Goal: Information Seeking & Learning: Check status

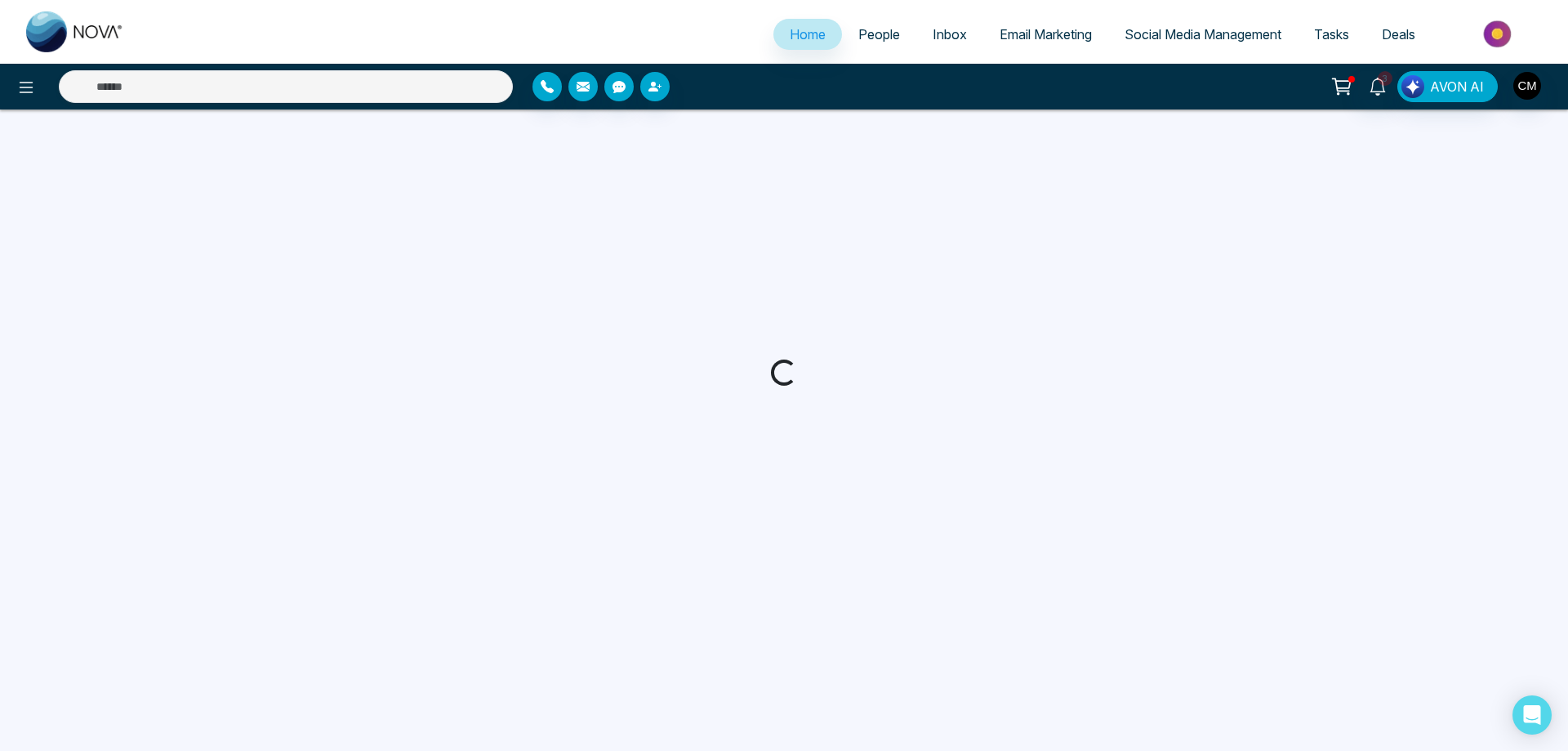
select select "*"
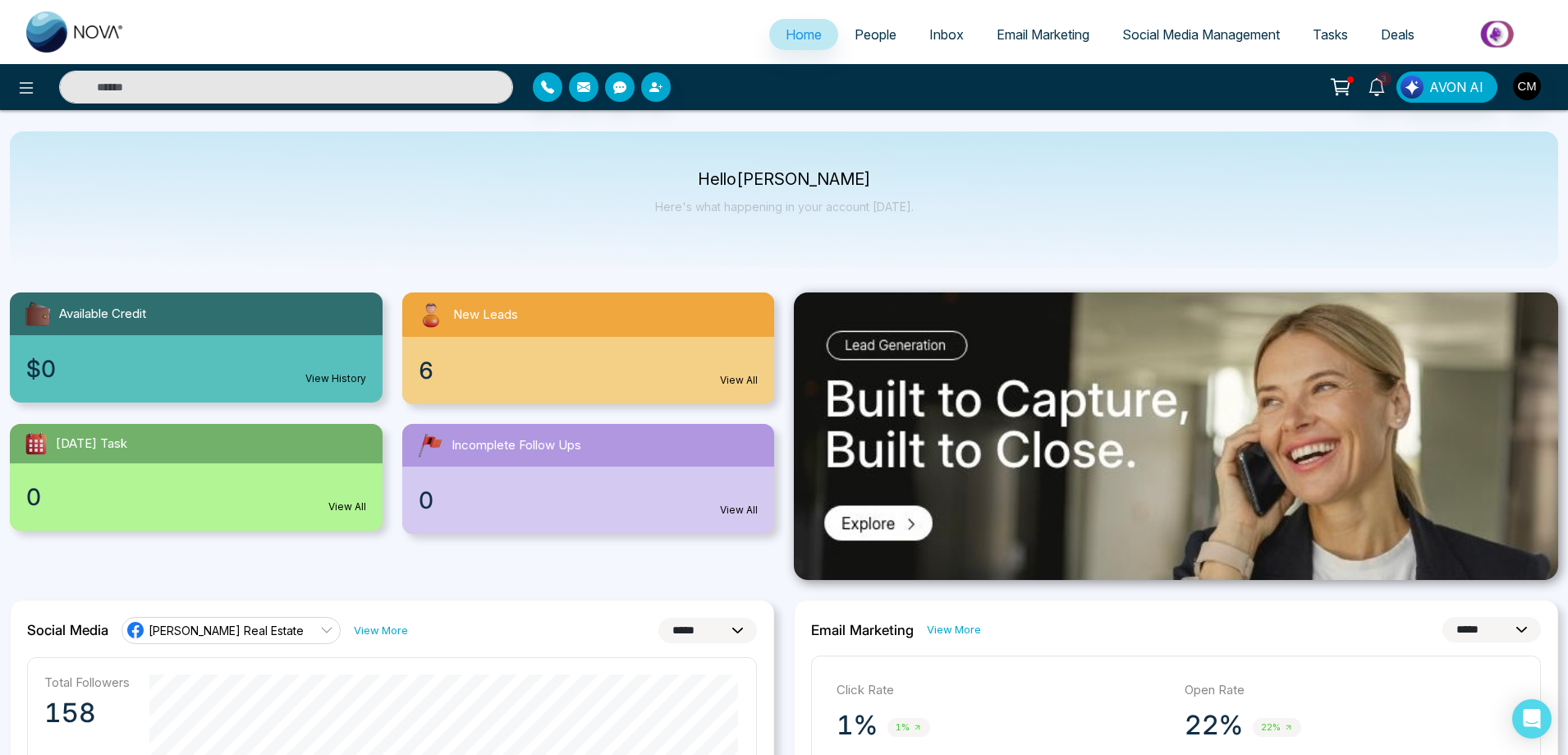
click at [879, 42] on span "People" at bounding box center [876, 35] width 42 height 16
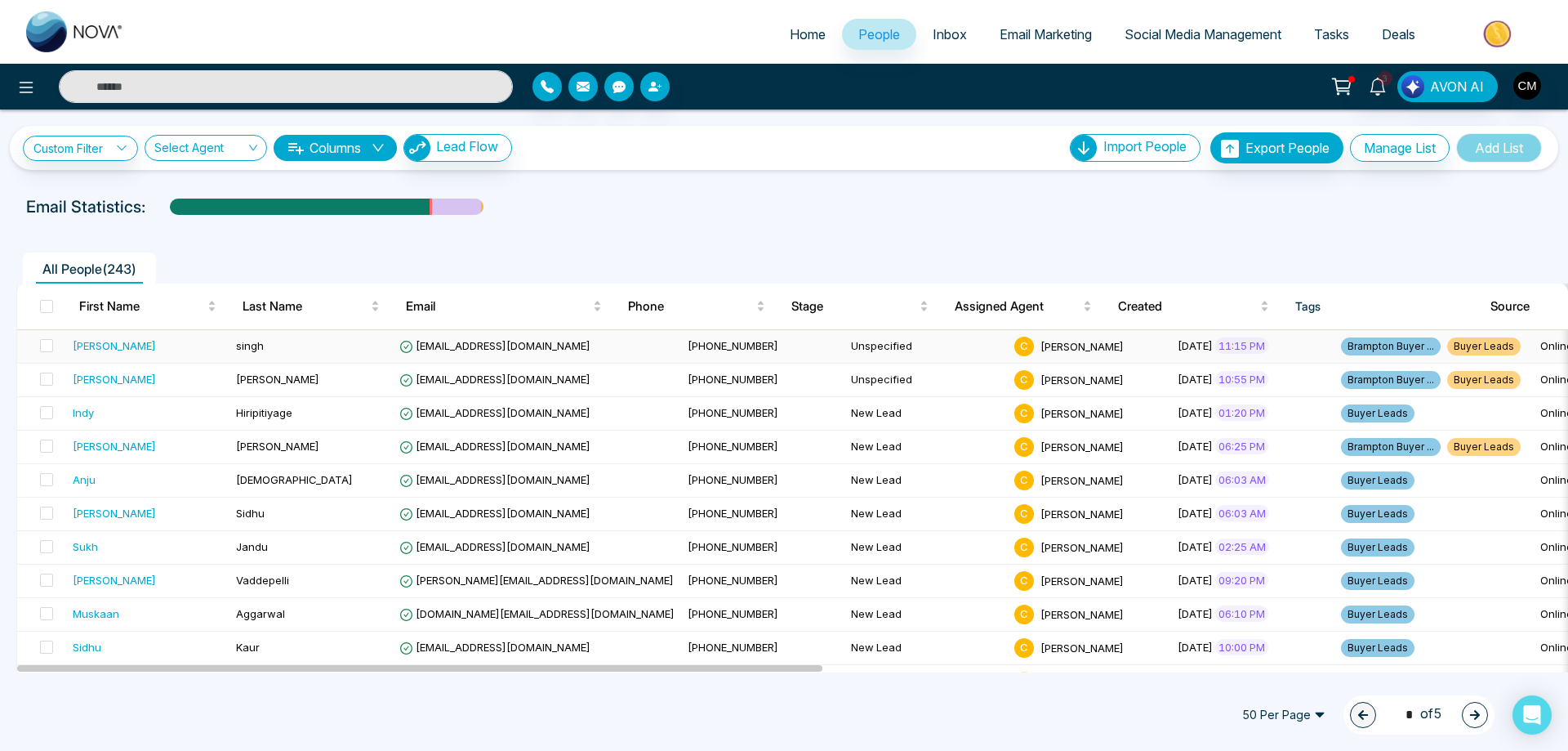
click at [336, 335] on td "singh" at bounding box center [311, 347] width 164 height 33
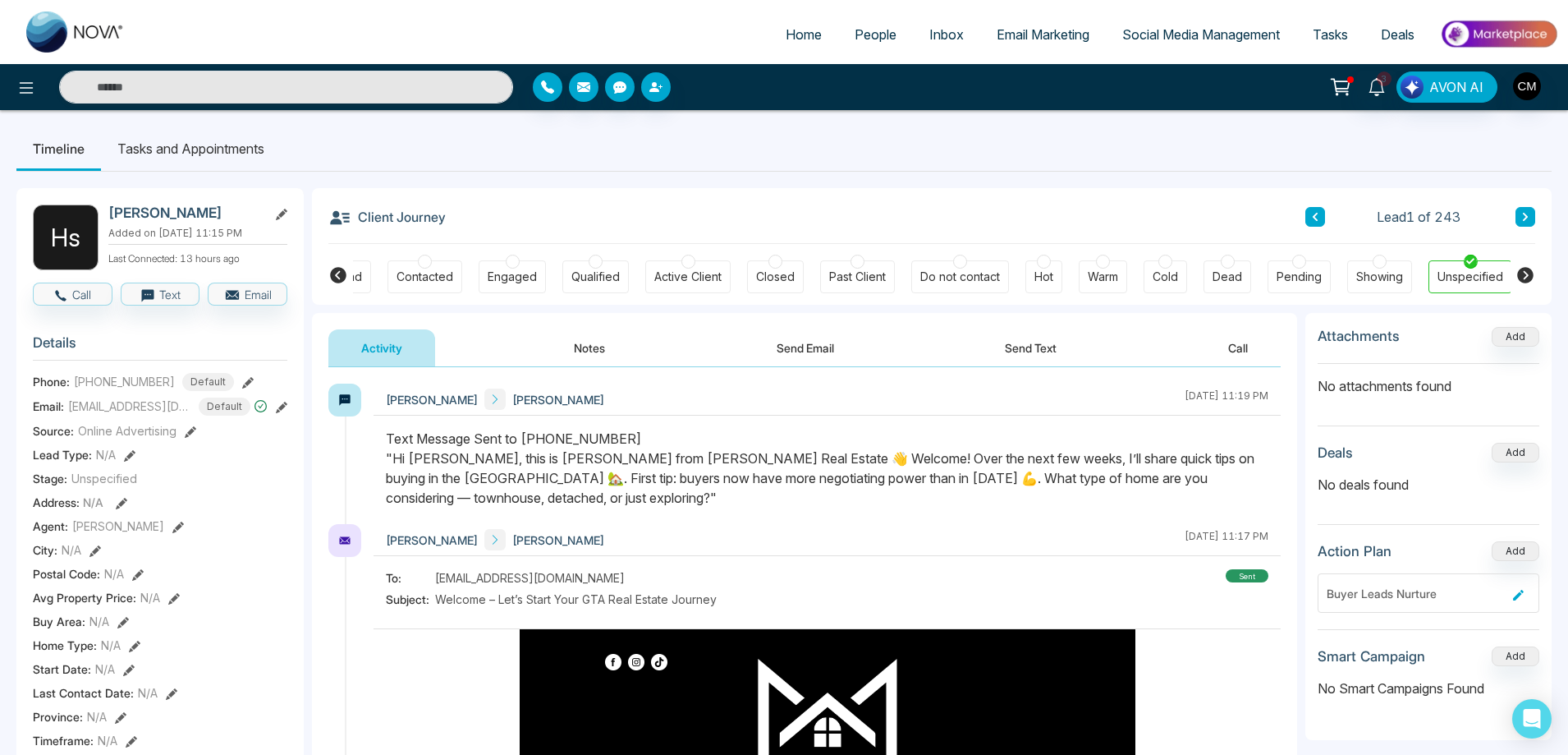
click at [340, 280] on icon at bounding box center [338, 275] width 16 height 16
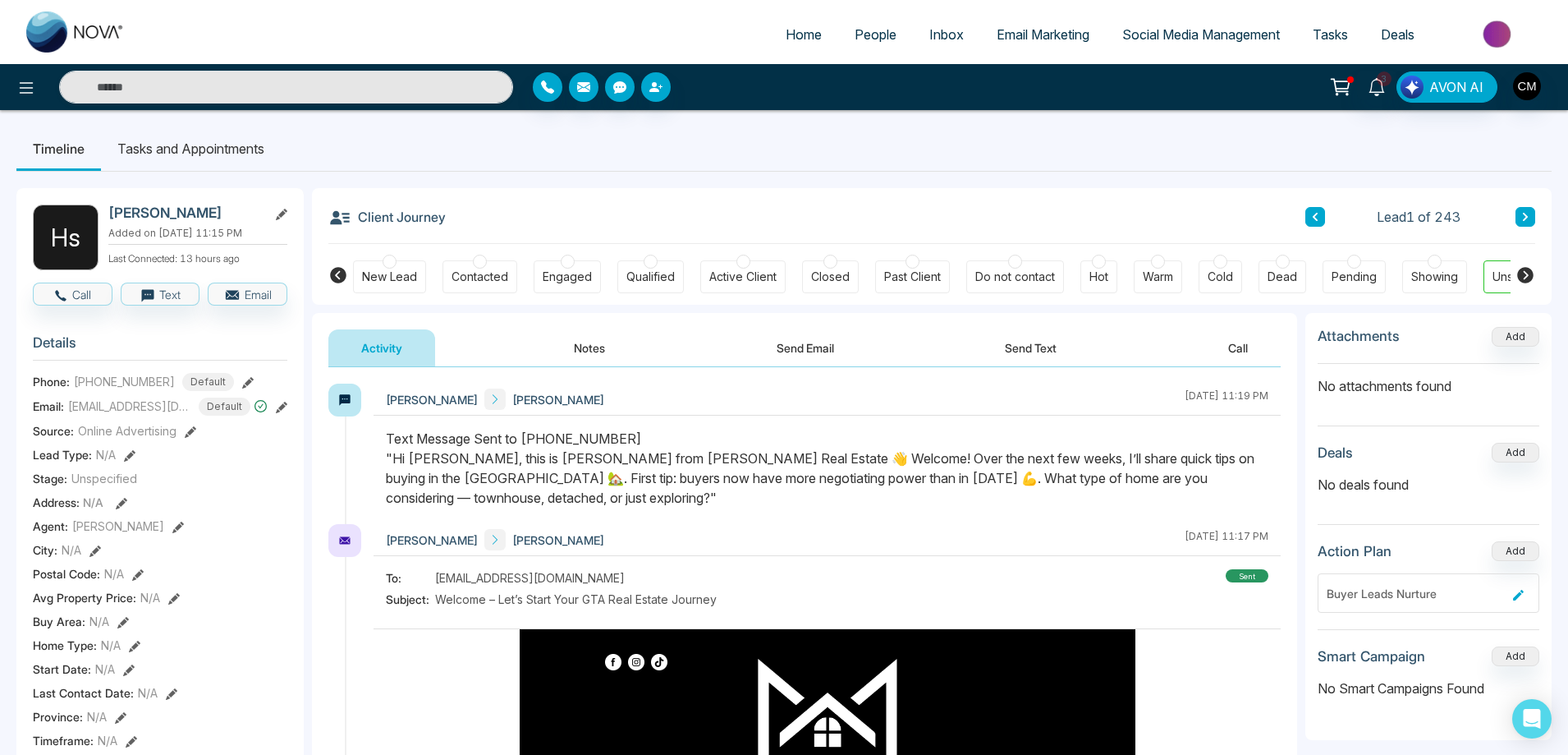
click at [386, 267] on div at bounding box center [389, 261] width 14 height 14
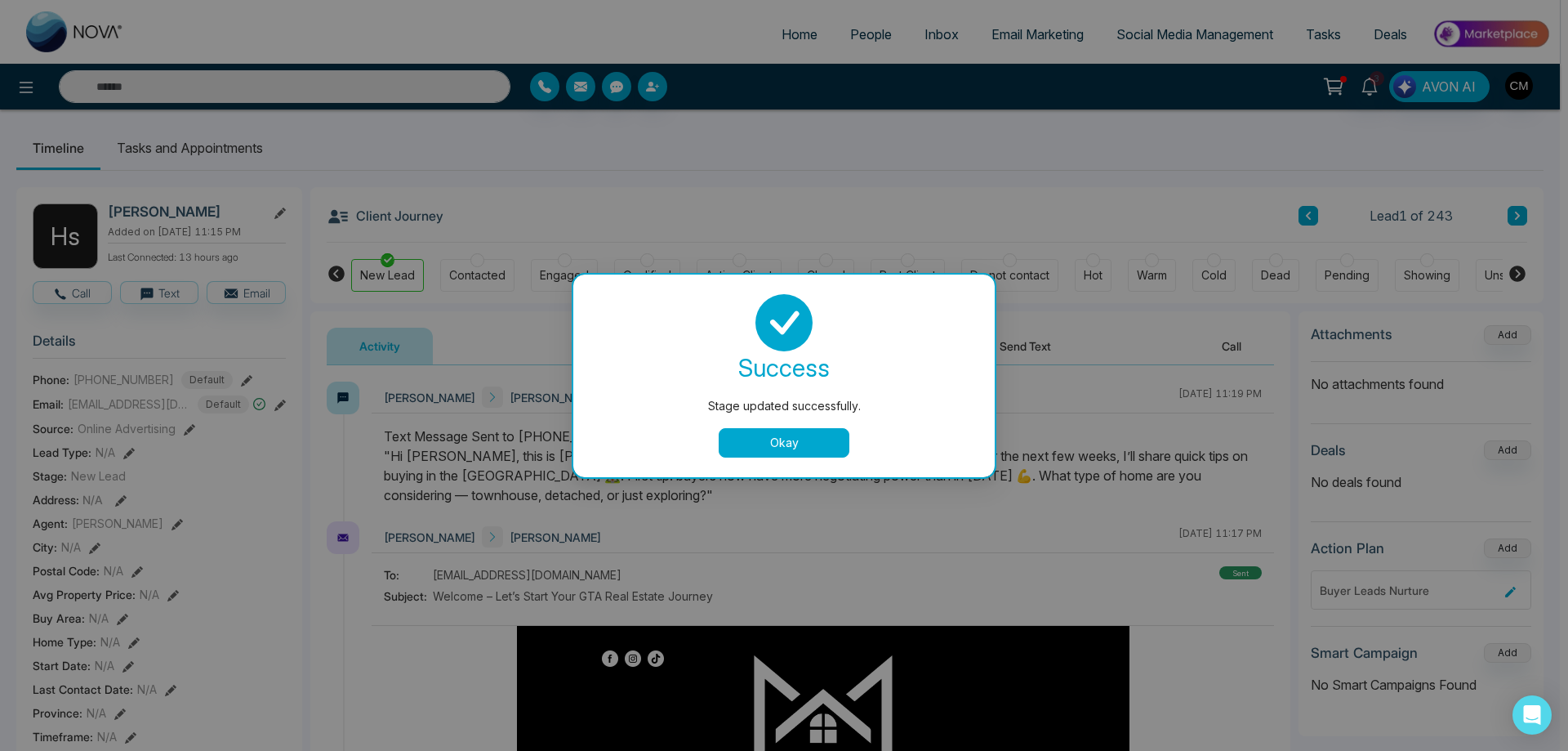
click at [786, 442] on button "Okay" at bounding box center [784, 442] width 130 height 30
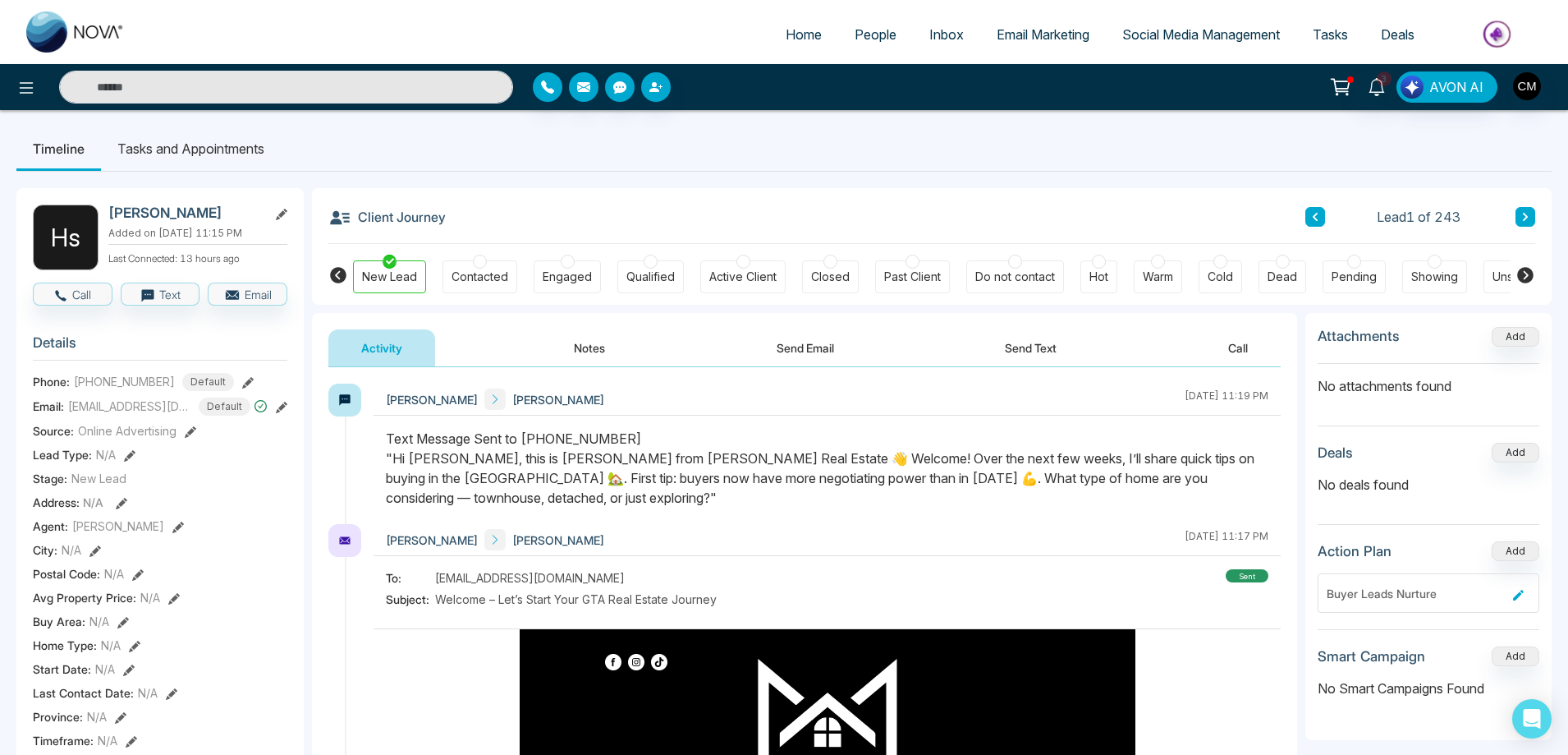
click at [91, 33] on img at bounding box center [75, 32] width 98 height 41
select select "*"
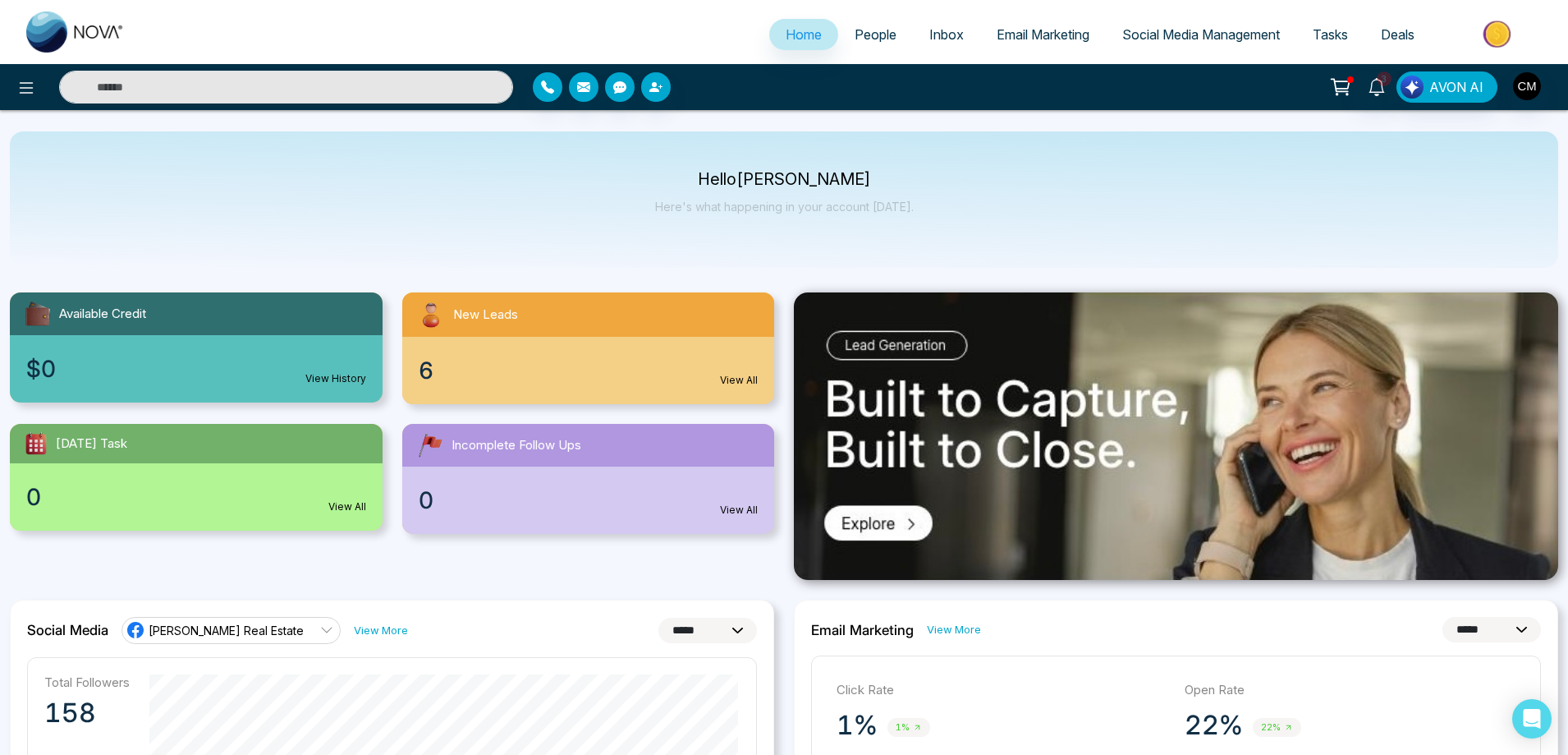
click at [27, 104] on div "3 AVON AI" at bounding box center [784, 86] width 1568 height 46
click at [930, 38] on span "Inbox" at bounding box center [947, 35] width 35 height 16
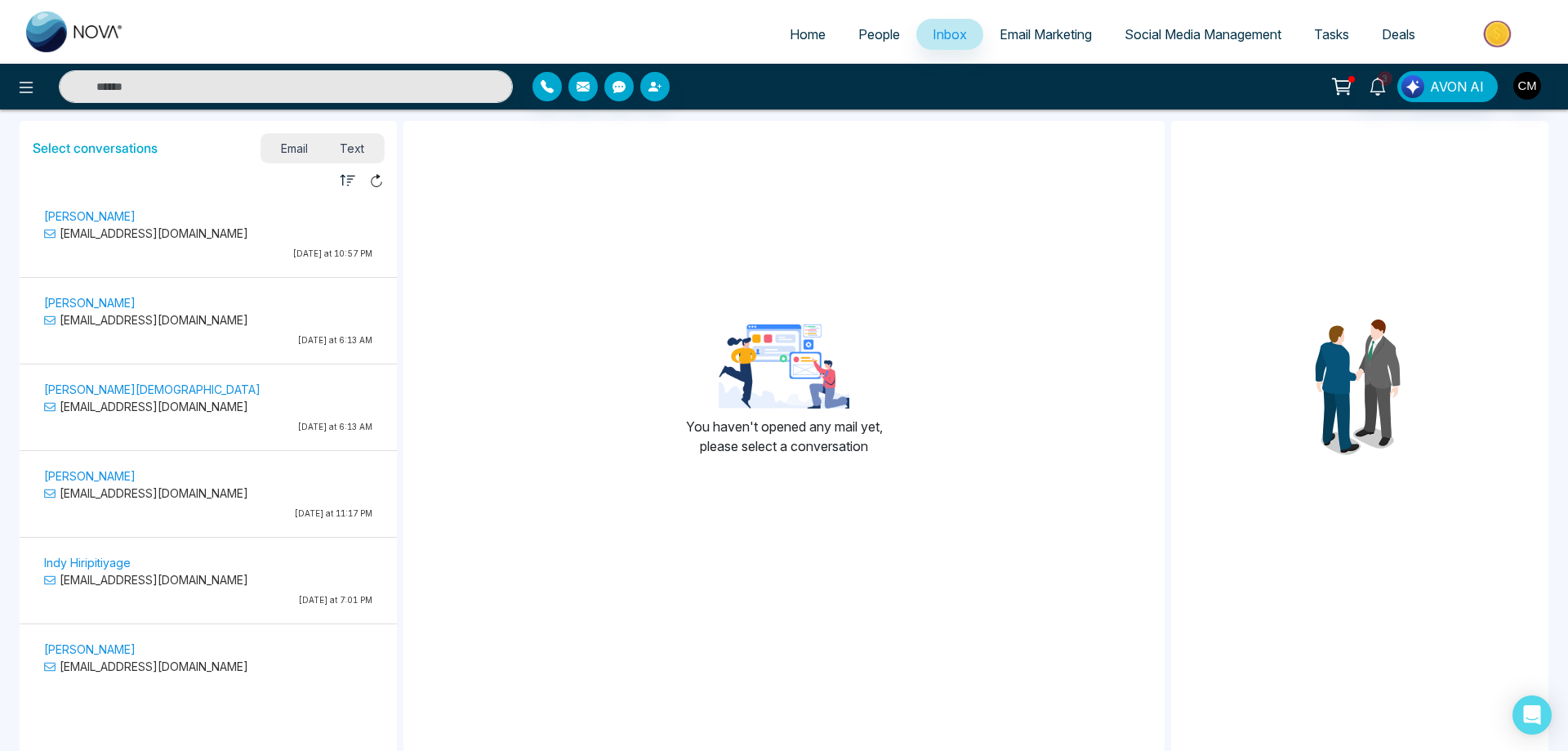
click at [350, 143] on span "Text" at bounding box center [352, 148] width 57 height 22
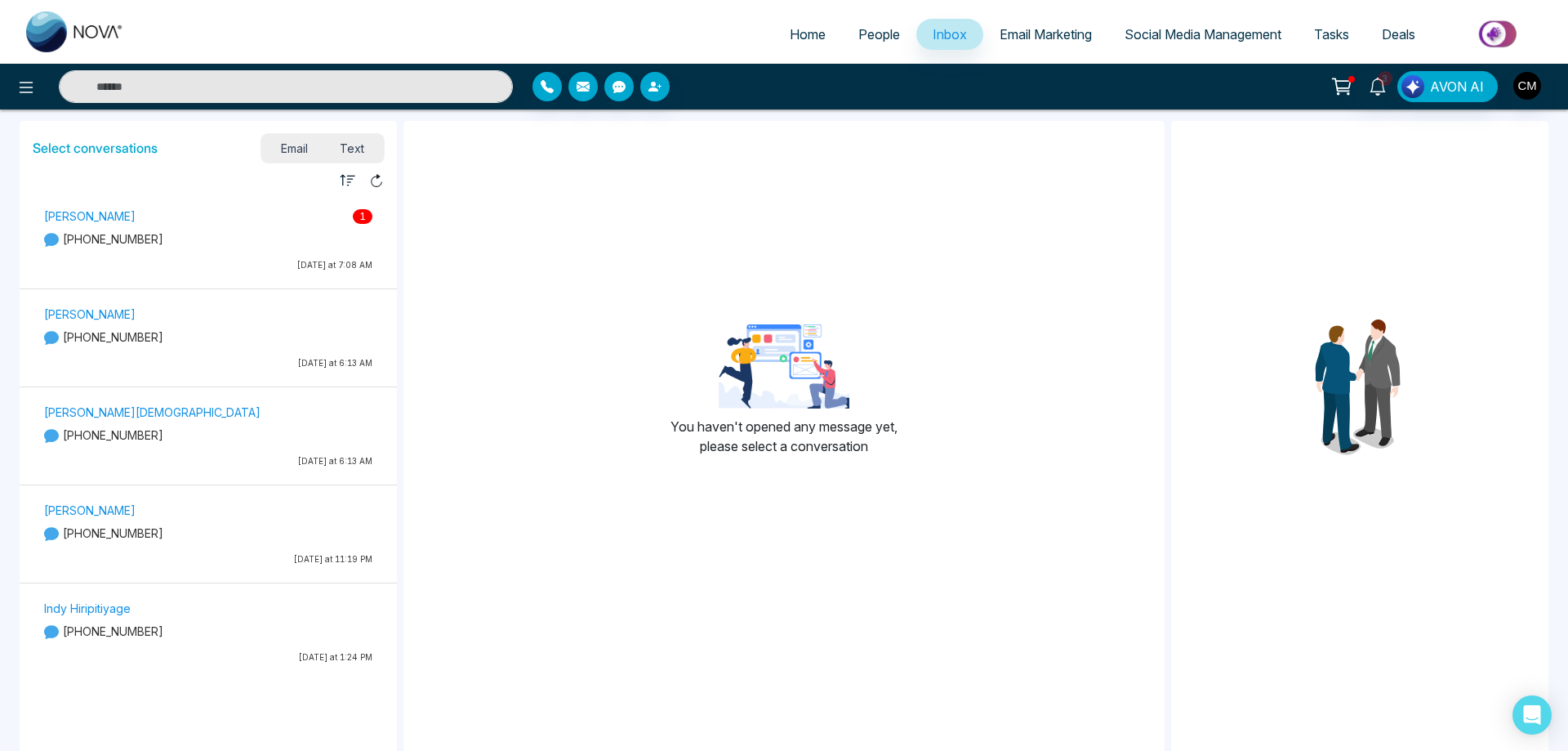
click at [248, 271] on p "[DATE] at 7:08 AM" at bounding box center [208, 265] width 328 height 13
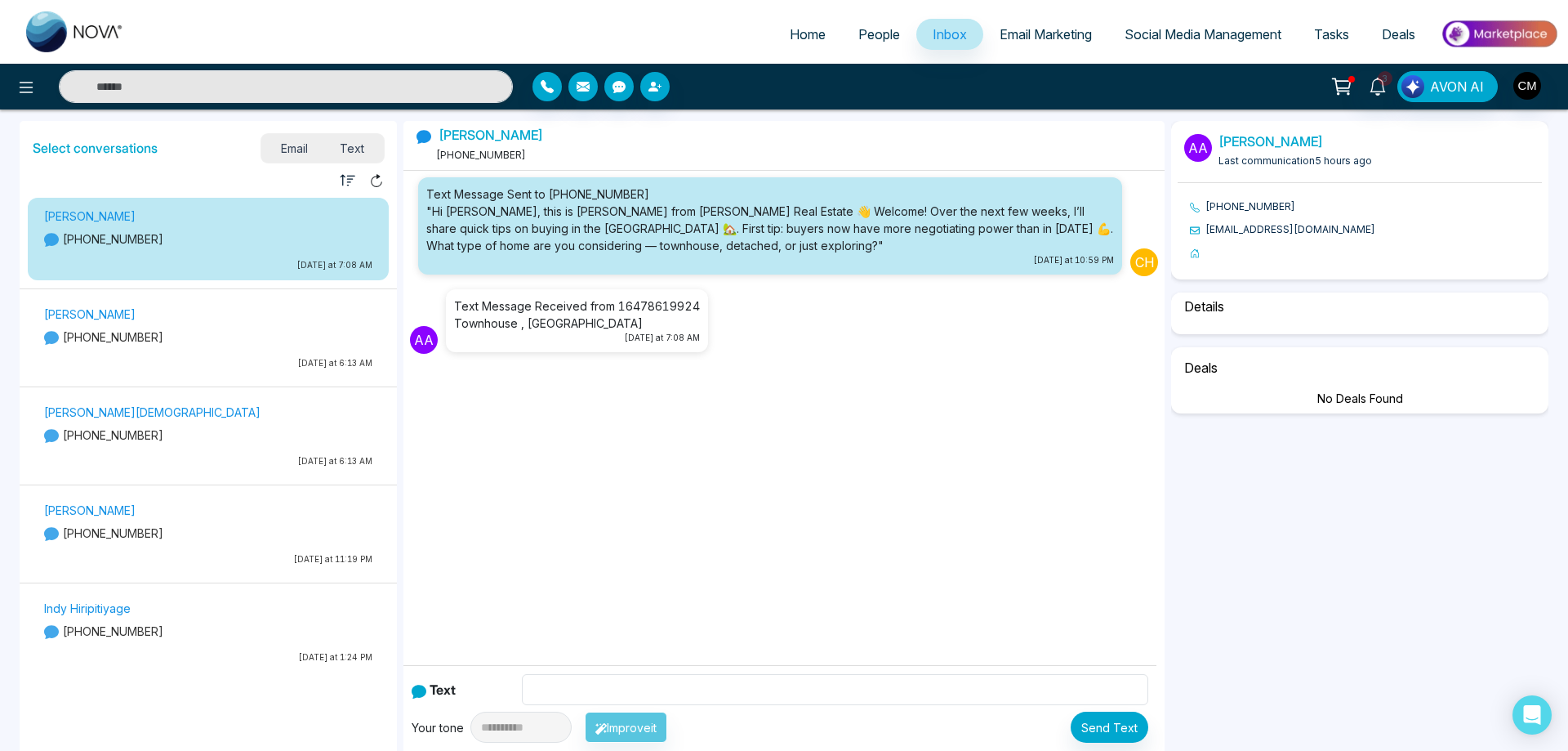
select select "*"
select select "**********"
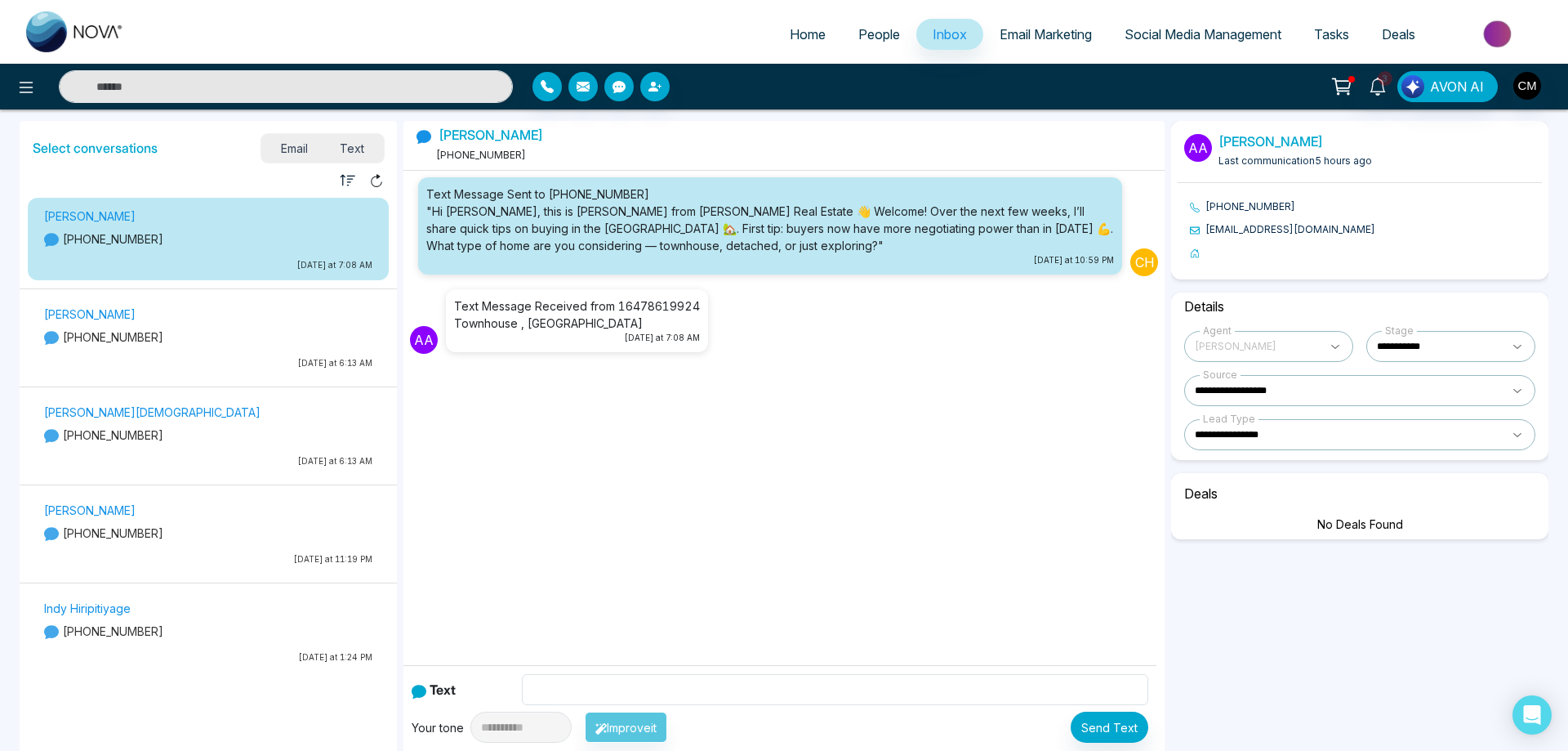
click at [231, 332] on p "[PHONE_NUMBER]" at bounding box center [208, 337] width 328 height 17
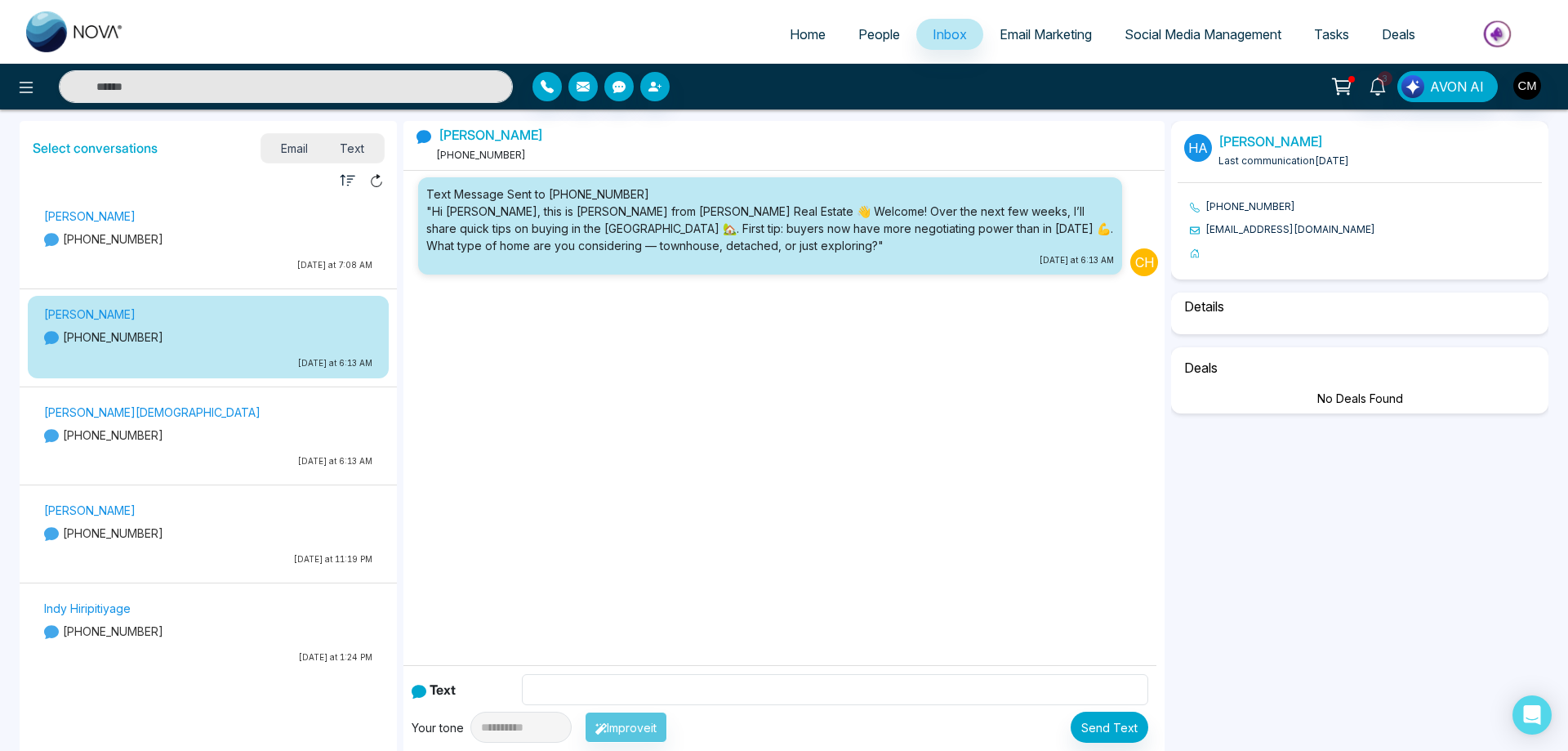
select select "****"
select select "**********"
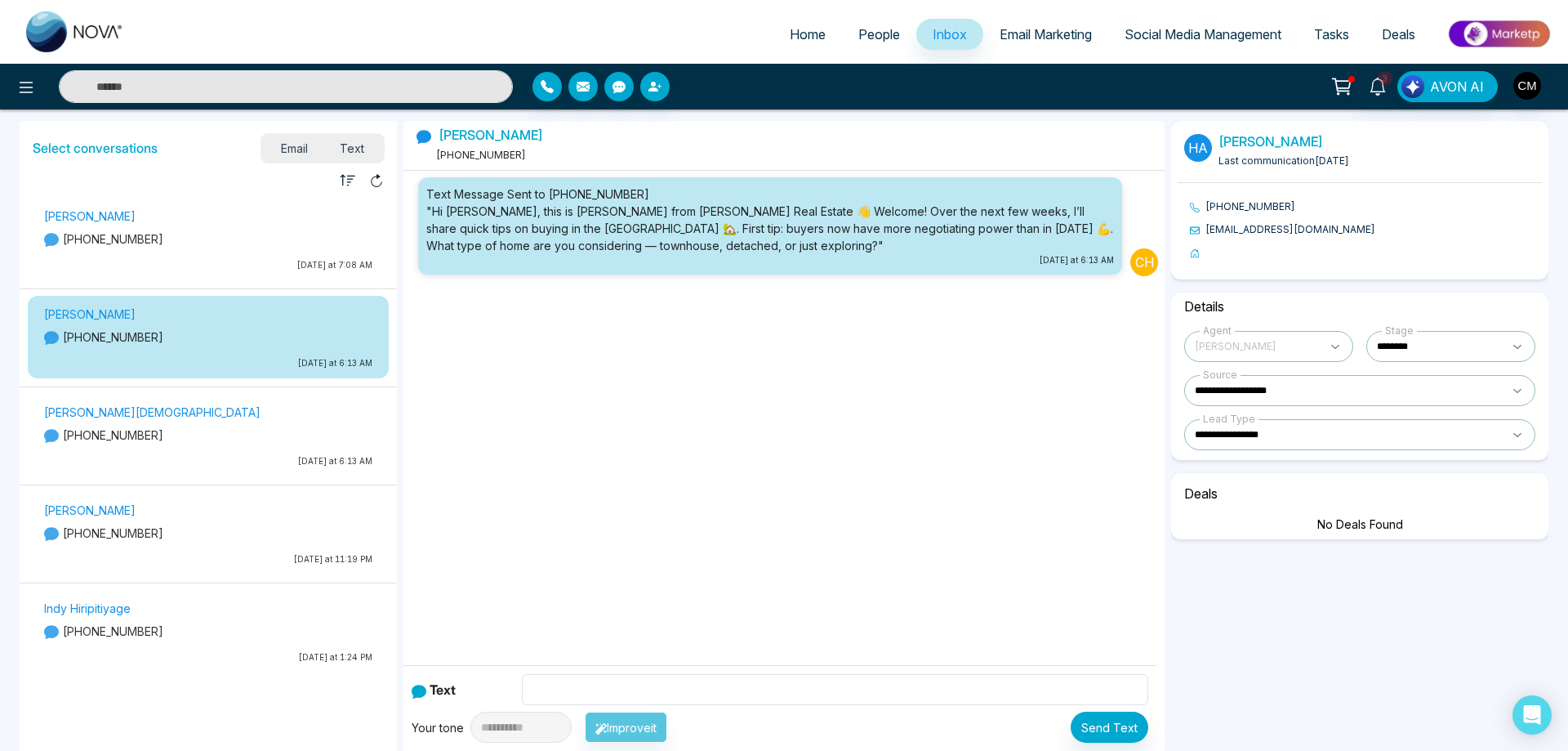
click at [257, 250] on div "[PERSON_NAME] [PHONE_NUMBER] [DATE] at 7:08 AM" at bounding box center [208, 242] width 345 height 72
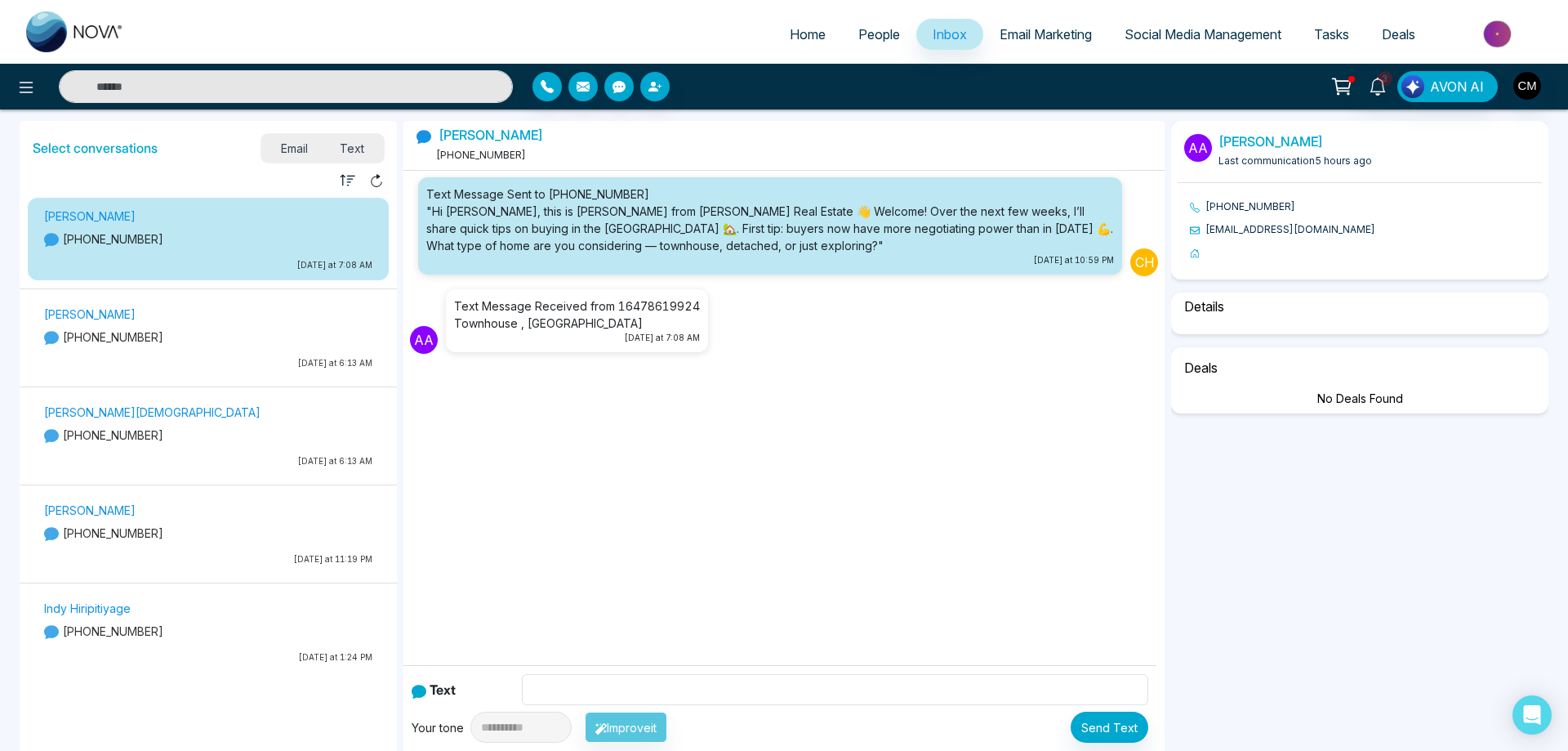
select select "*"
select select "**********"
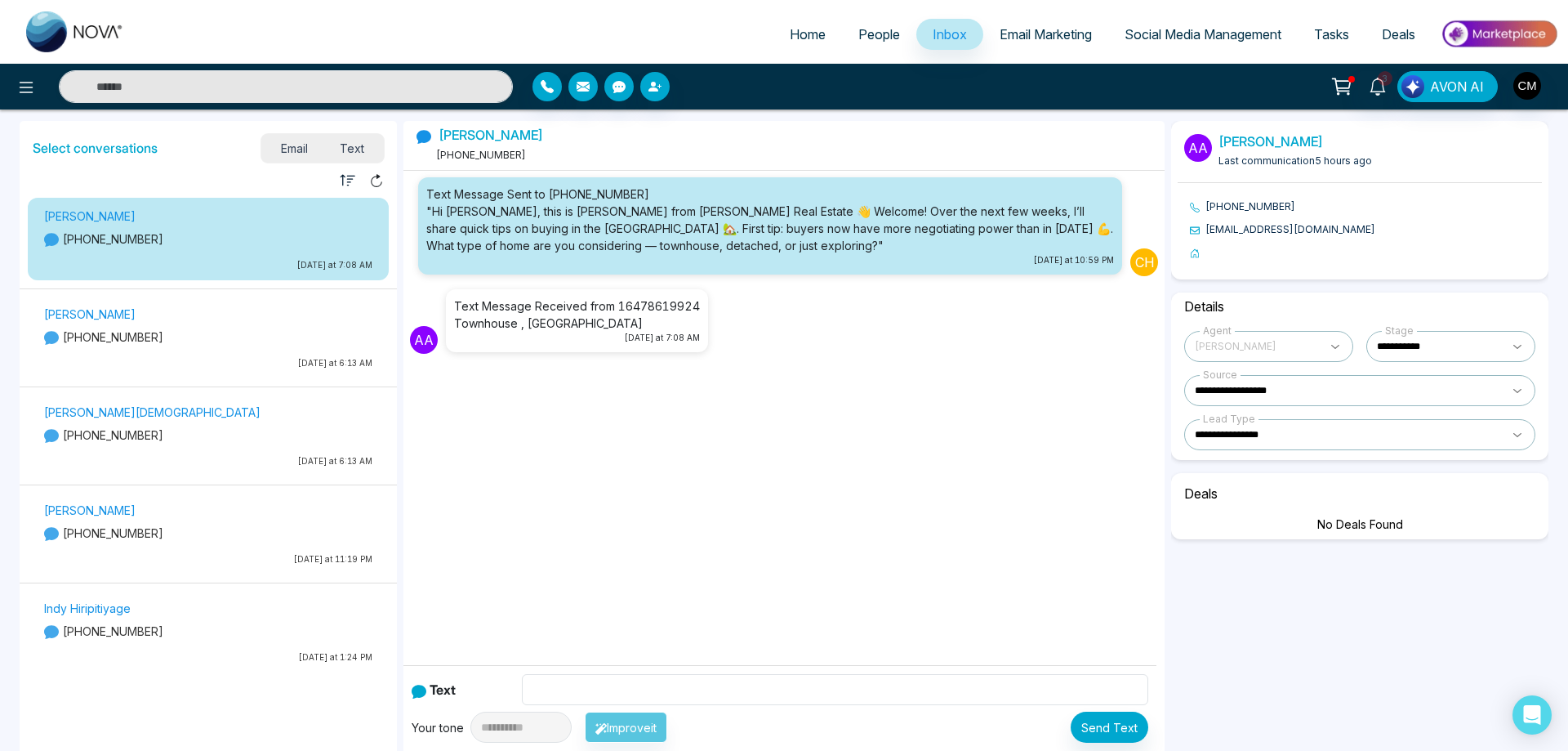
click at [73, 46] on img at bounding box center [75, 32] width 98 height 41
select select "*"
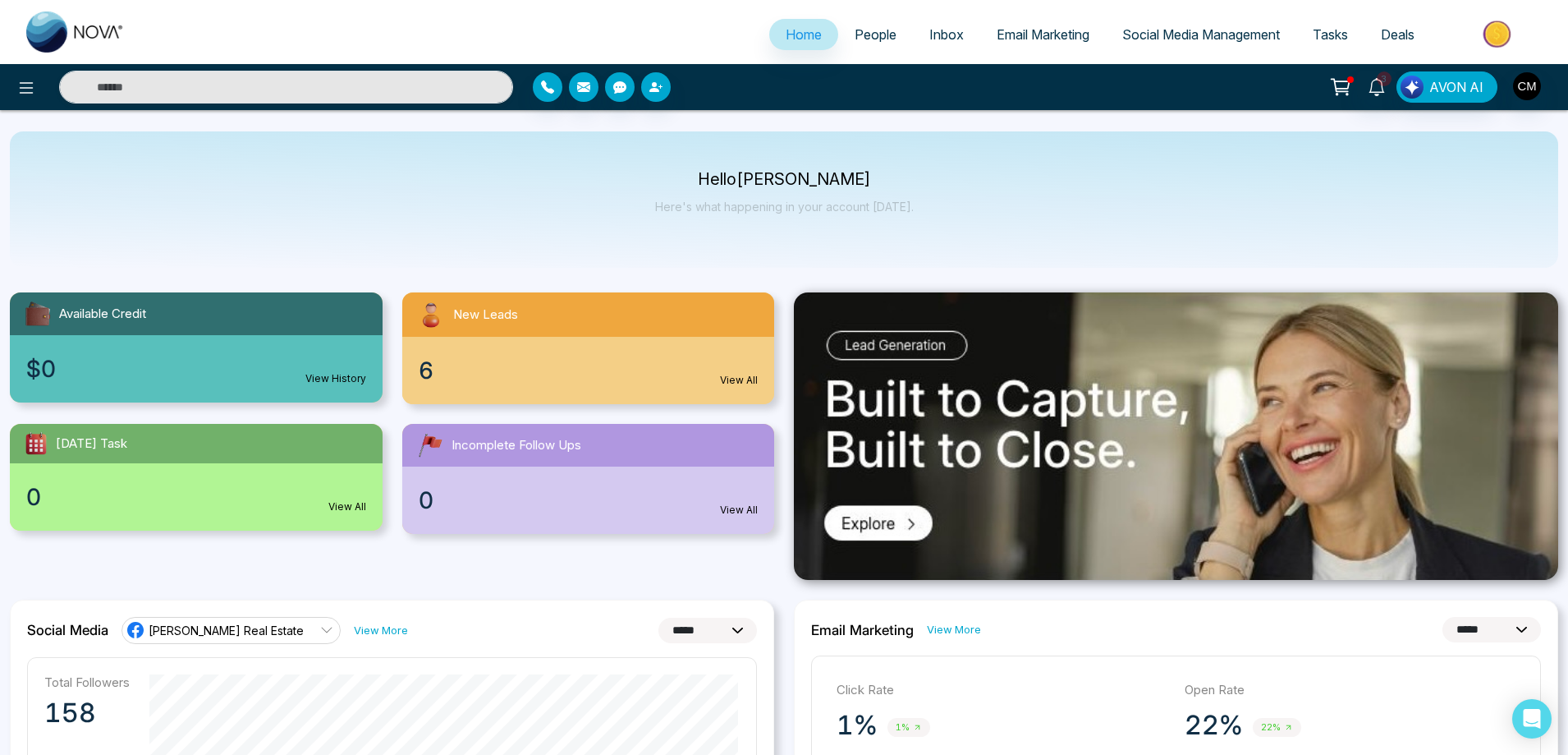
click at [1010, 27] on span "Email Marketing" at bounding box center [1043, 35] width 93 height 16
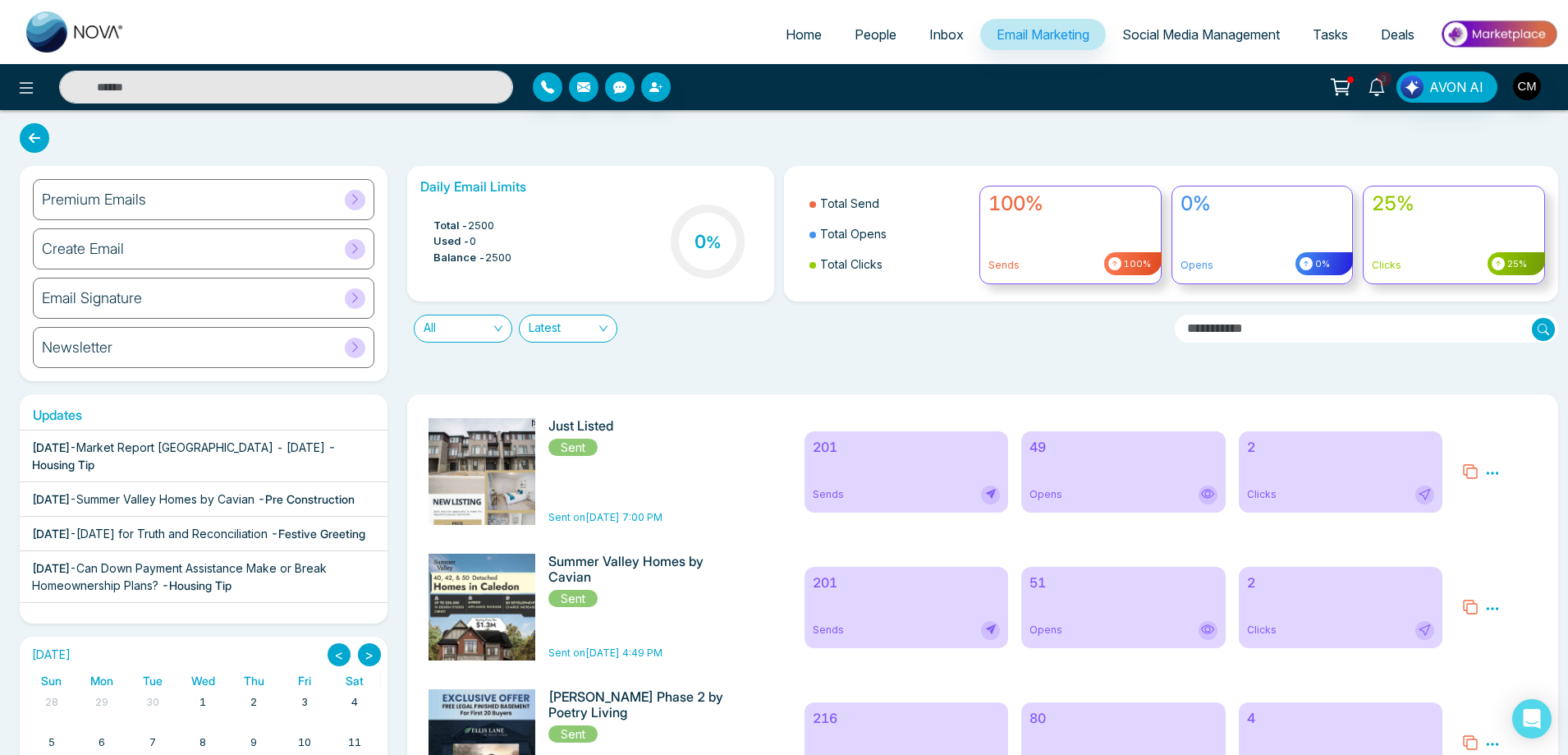
click at [1083, 478] on div "49 Opens" at bounding box center [1123, 471] width 205 height 81
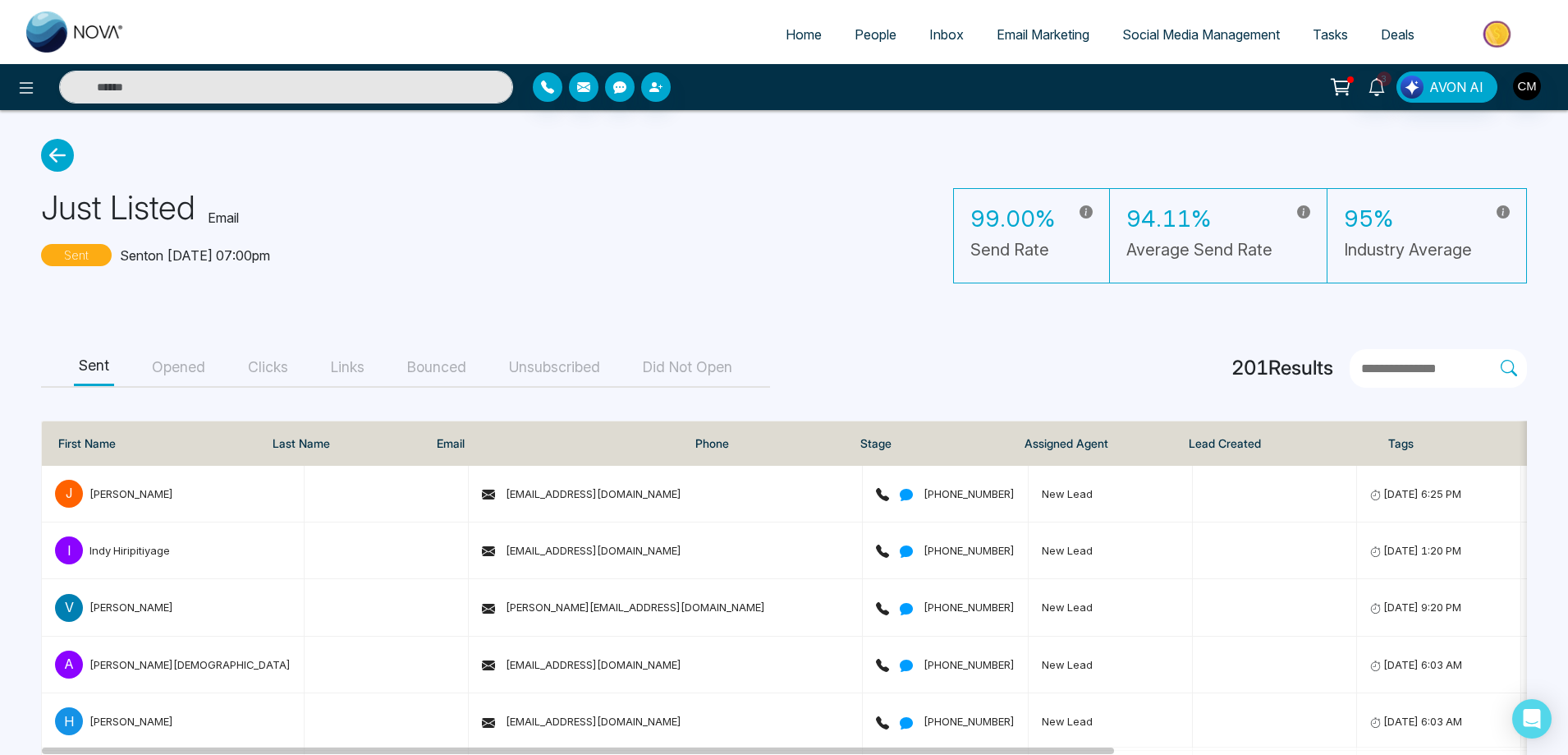
click at [176, 375] on button "Opened" at bounding box center [179, 367] width 64 height 37
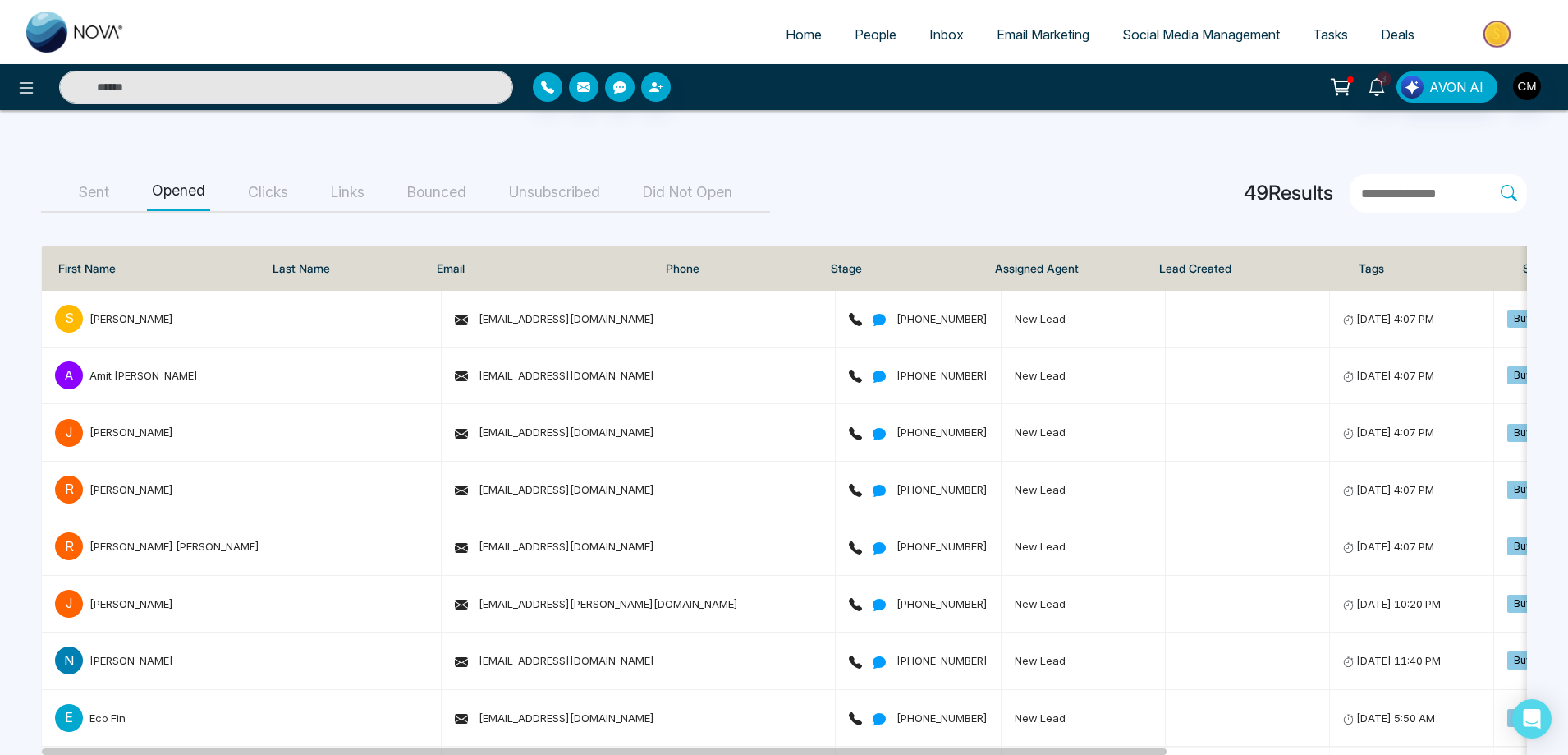
scroll to position [56, 0]
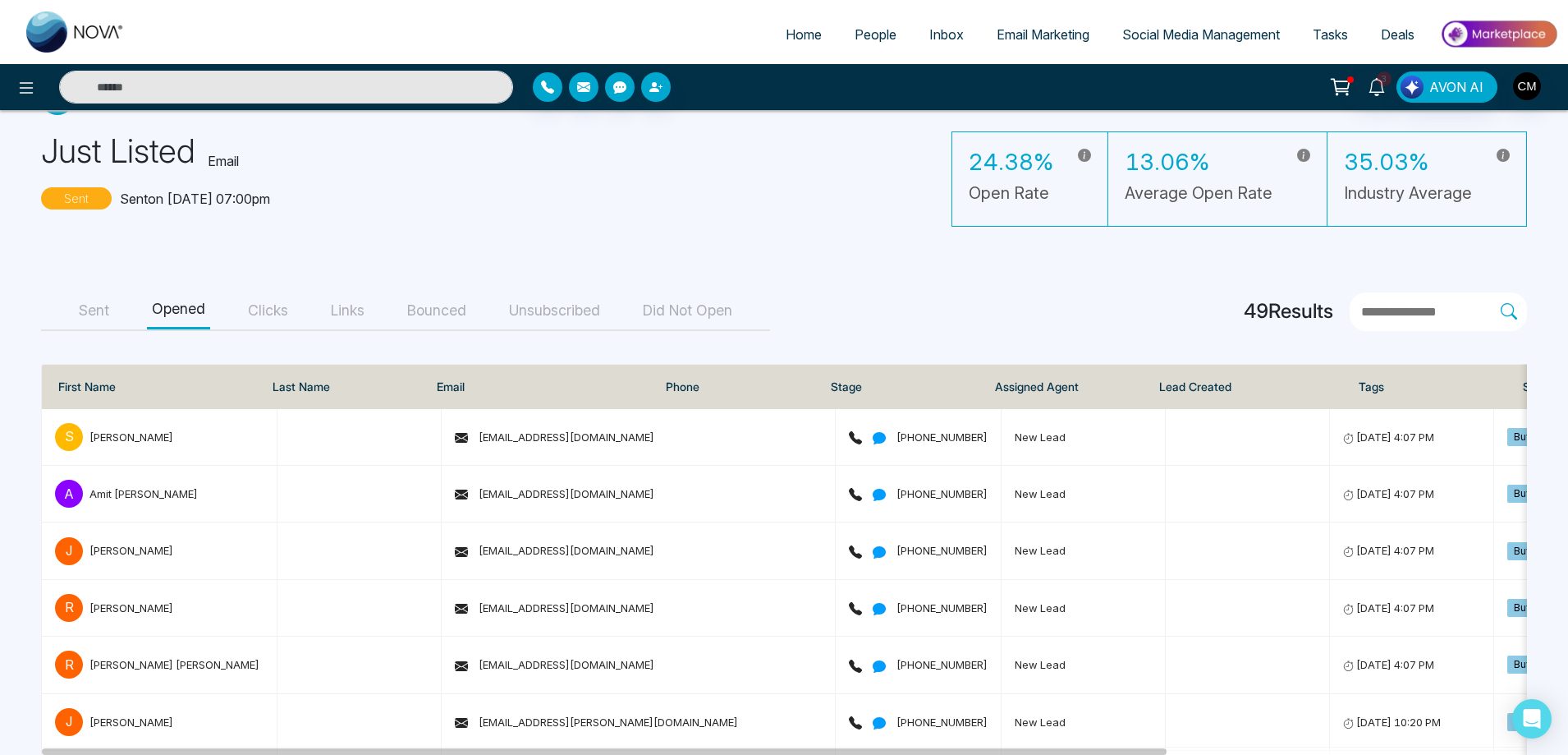
click at [538, 305] on button "Unsubscribed" at bounding box center [554, 310] width 101 height 37
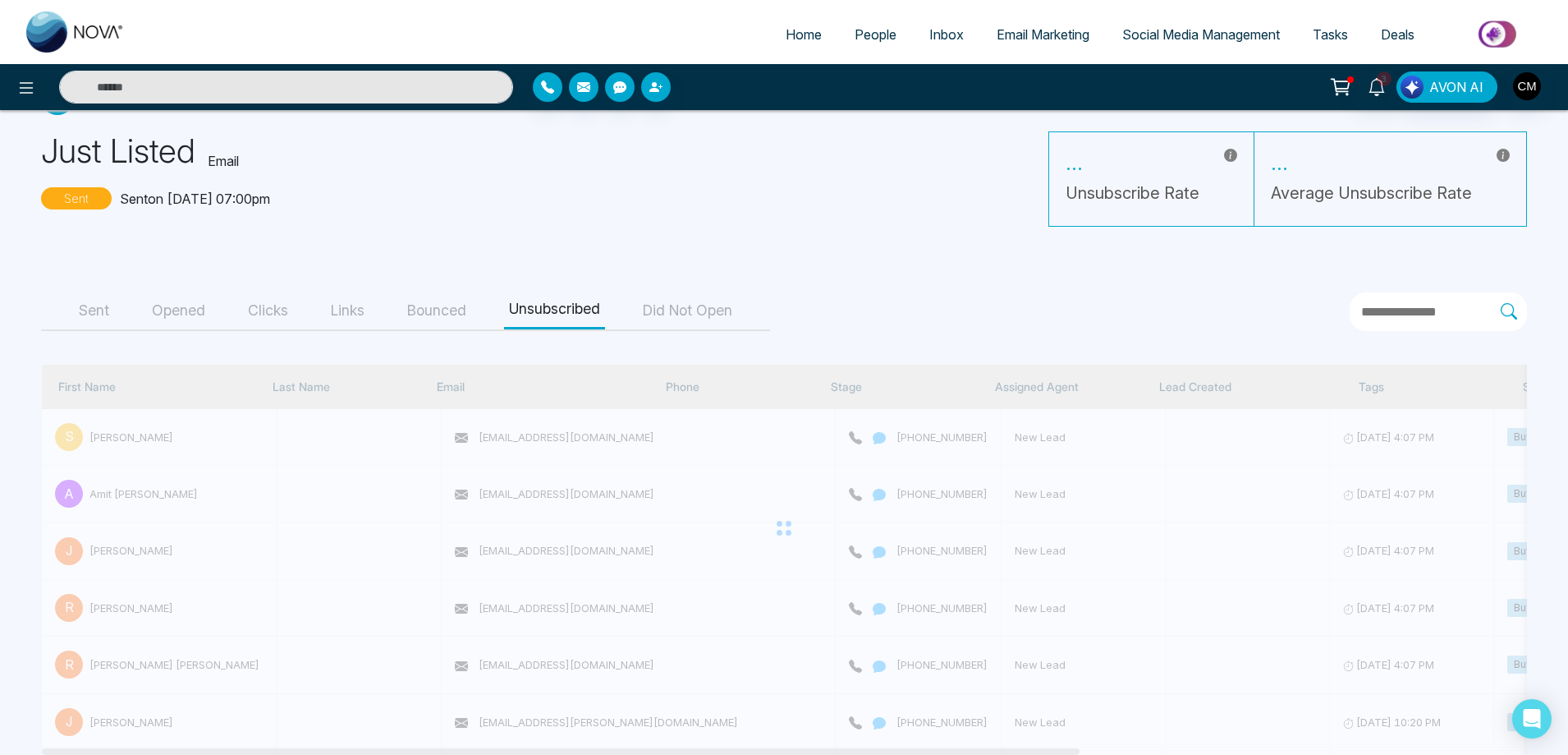
scroll to position [0, 0]
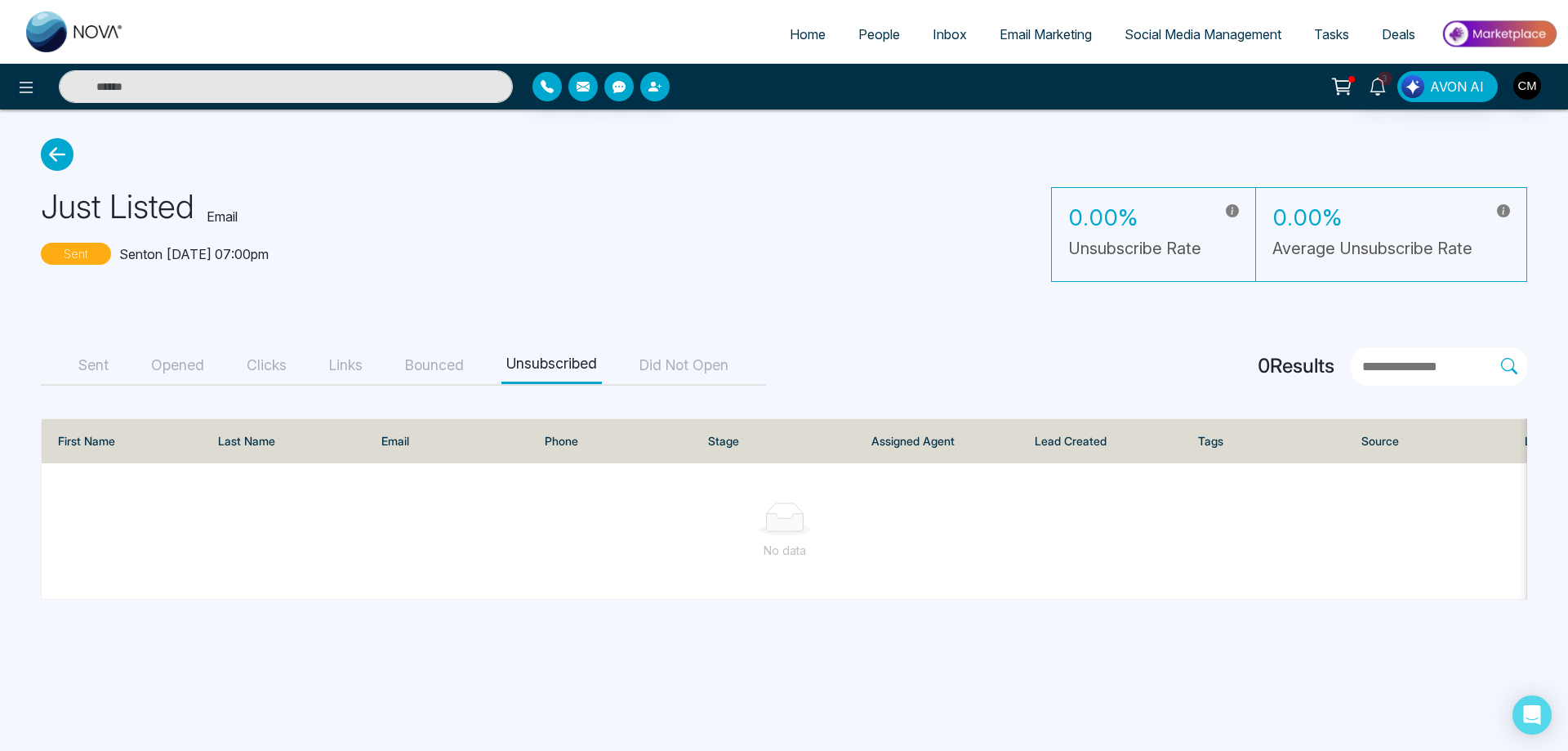
click at [443, 356] on button "Bounced" at bounding box center [434, 366] width 69 height 37
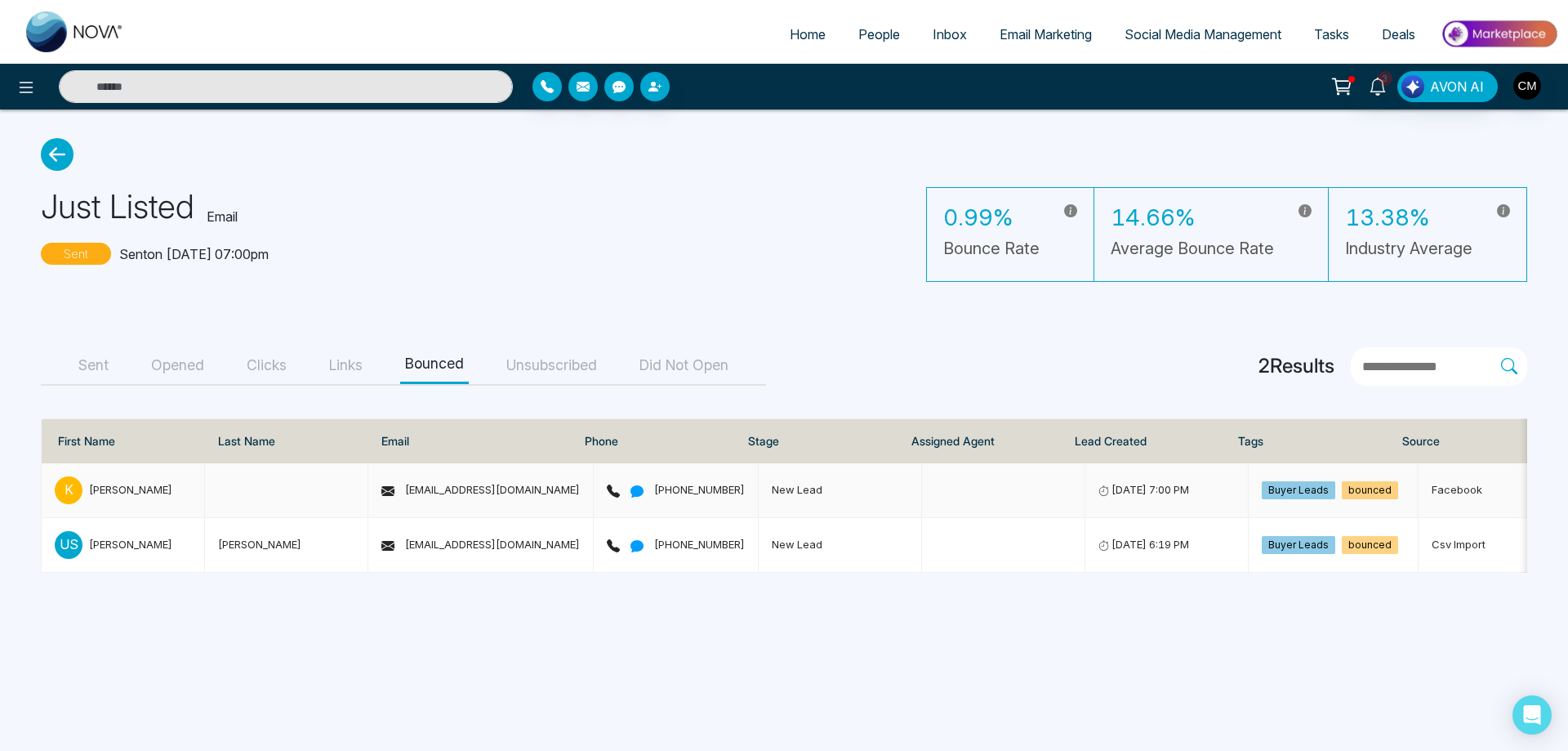
click at [75, 491] on p "K" at bounding box center [68, 490] width 28 height 28
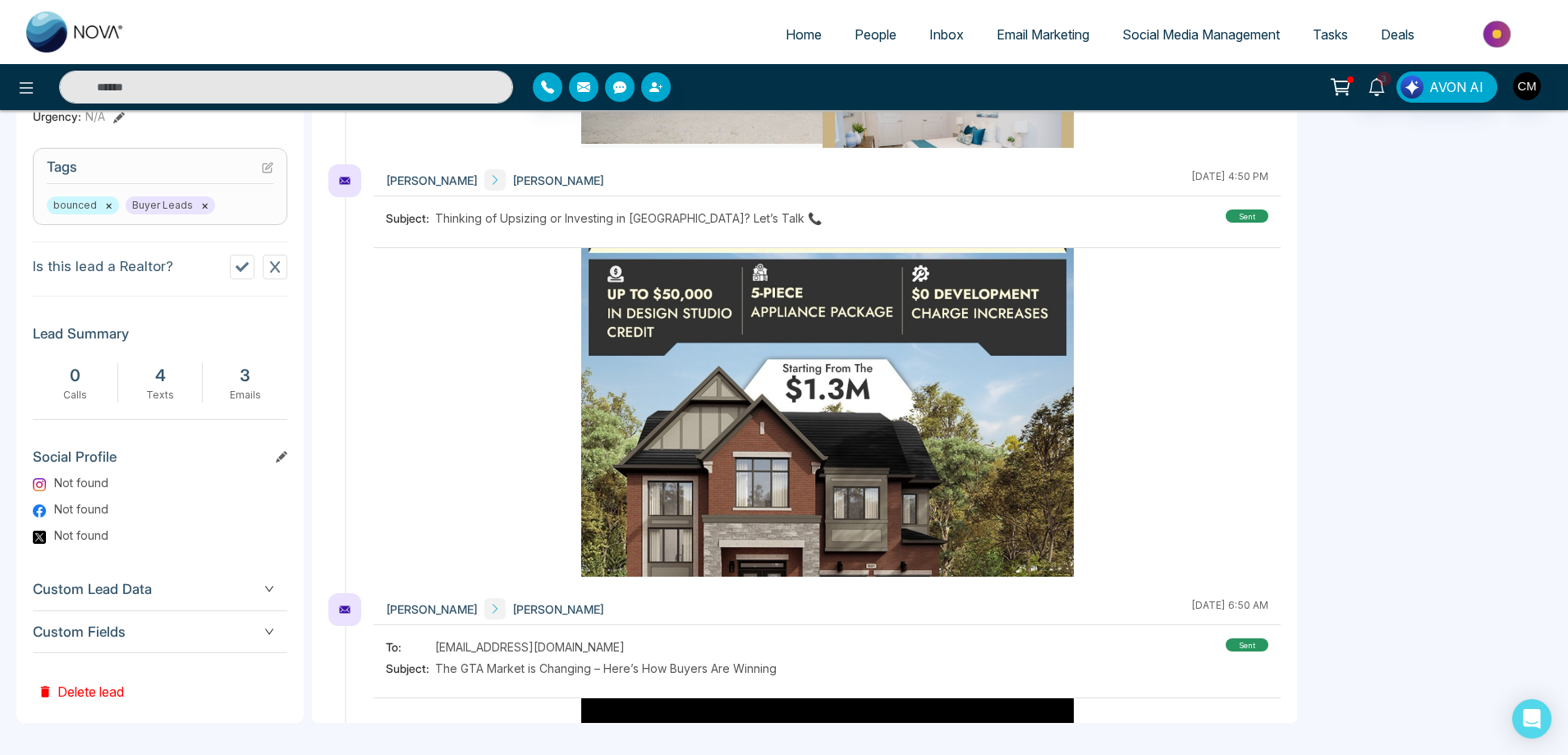
scroll to position [649, 0]
click at [45, 12] on img at bounding box center [75, 32] width 98 height 41
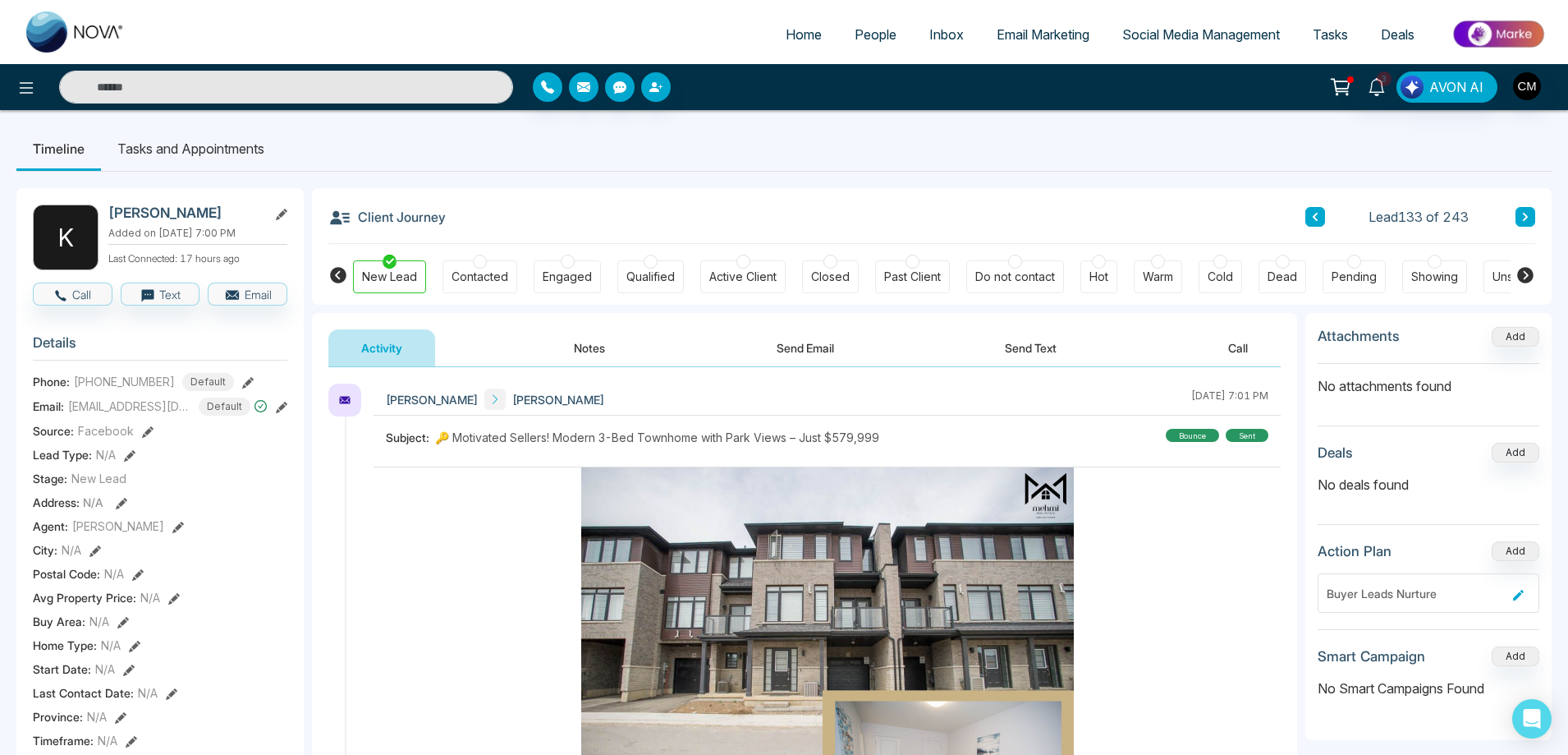
select select "*"
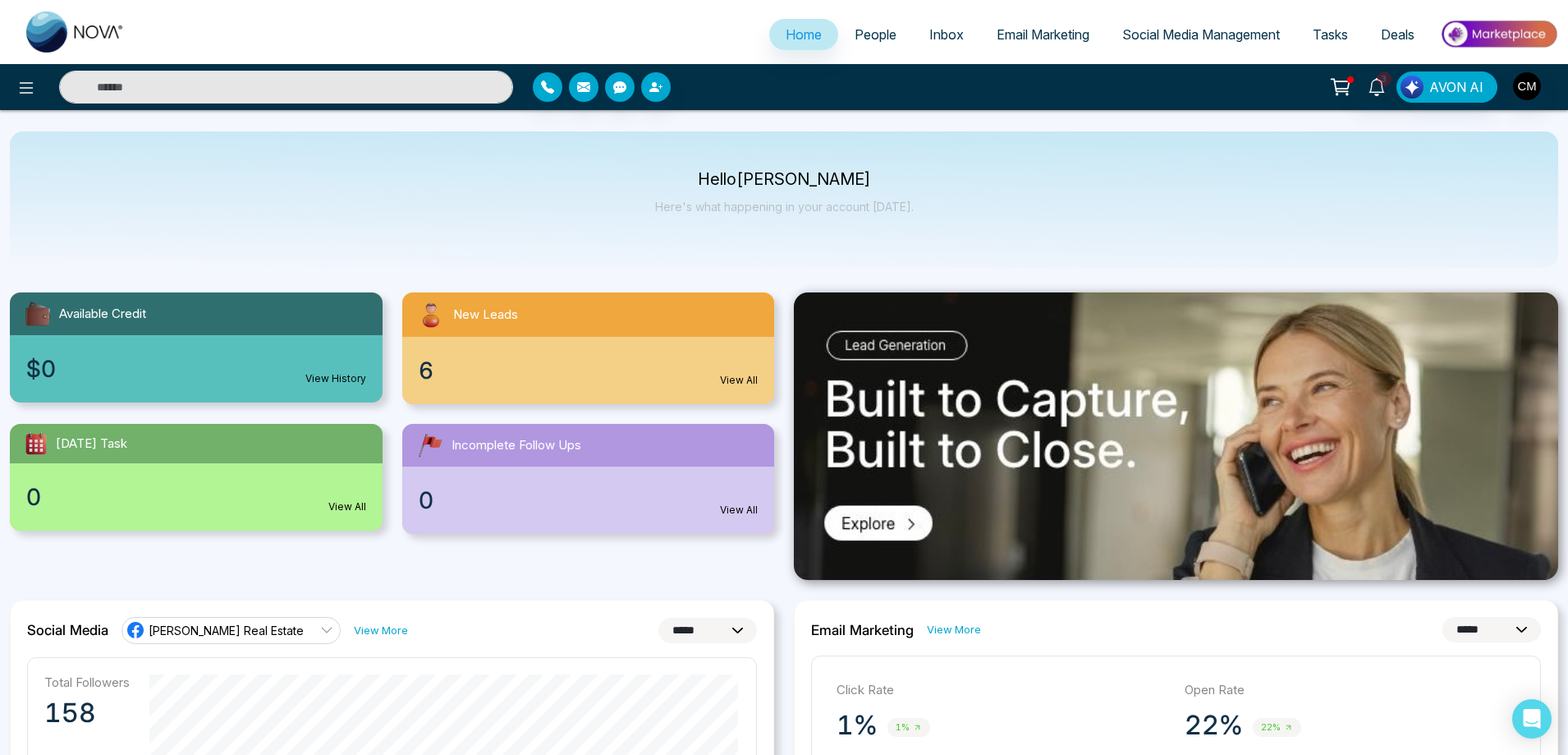
click at [881, 45] on link "People" at bounding box center [876, 35] width 75 height 31
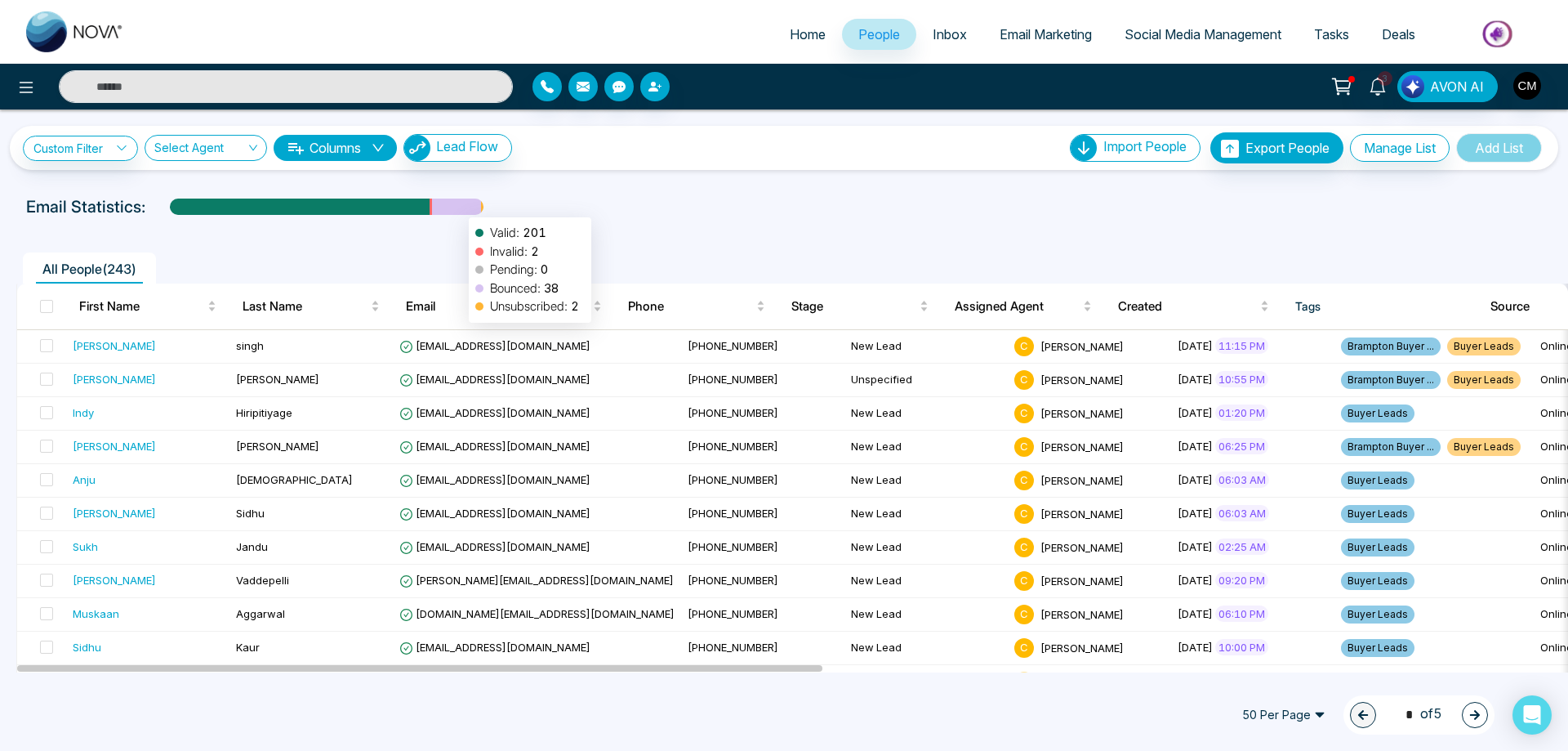
click at [461, 210] on div at bounding box center [457, 213] width 49 height 29
